Goal: Navigation & Orientation: Find specific page/section

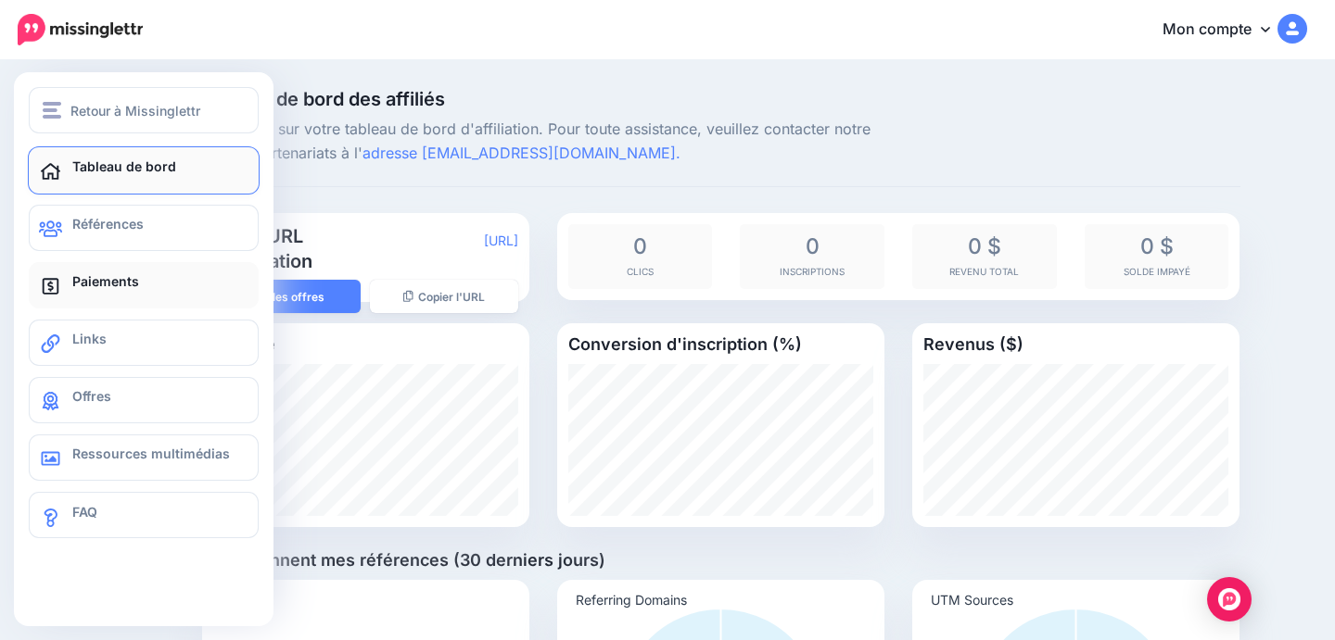
click at [80, 282] on font "Paiements" at bounding box center [105, 281] width 67 height 16
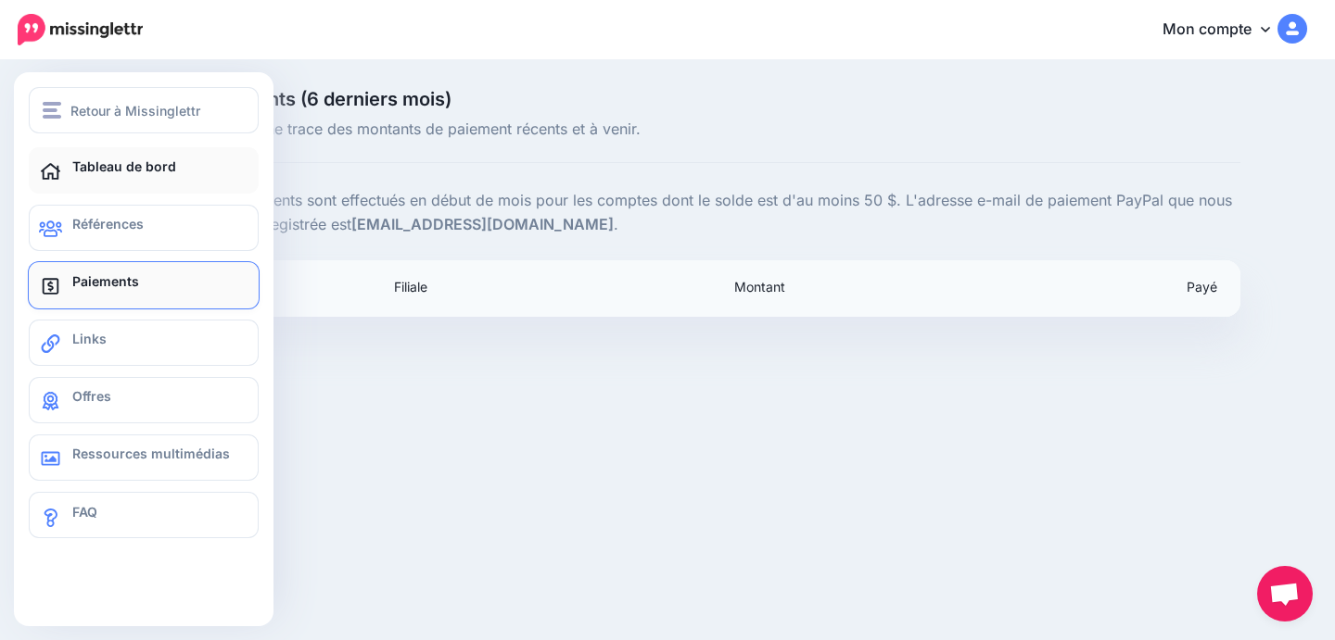
click at [49, 161] on link "Tableau de bord" at bounding box center [144, 170] width 230 height 46
